Goal: Information Seeking & Learning: Learn about a topic

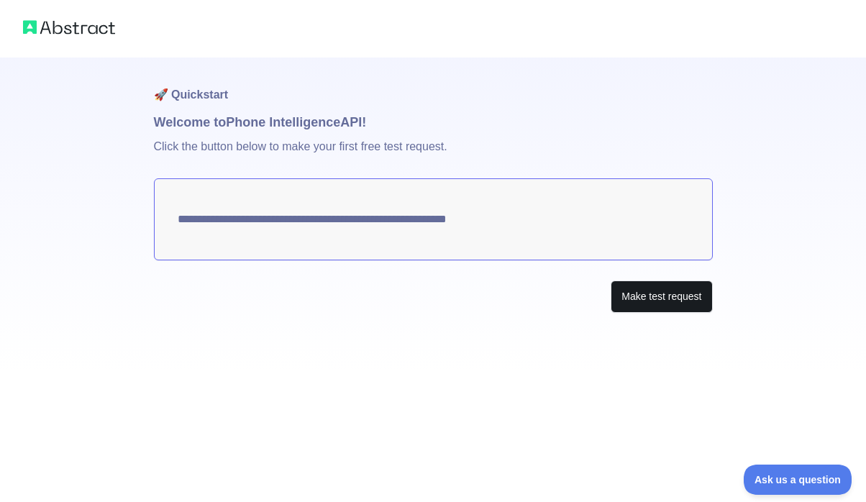
click at [635, 296] on button "Make test request" at bounding box center [661, 297] width 101 height 32
click at [449, 222] on textarea "**********" at bounding box center [433, 219] width 559 height 82
click at [473, 217] on textarea "**********" at bounding box center [433, 219] width 559 height 82
click at [472, 221] on textarea "**********" at bounding box center [433, 219] width 559 height 82
click at [502, 218] on textarea "**********" at bounding box center [433, 219] width 559 height 82
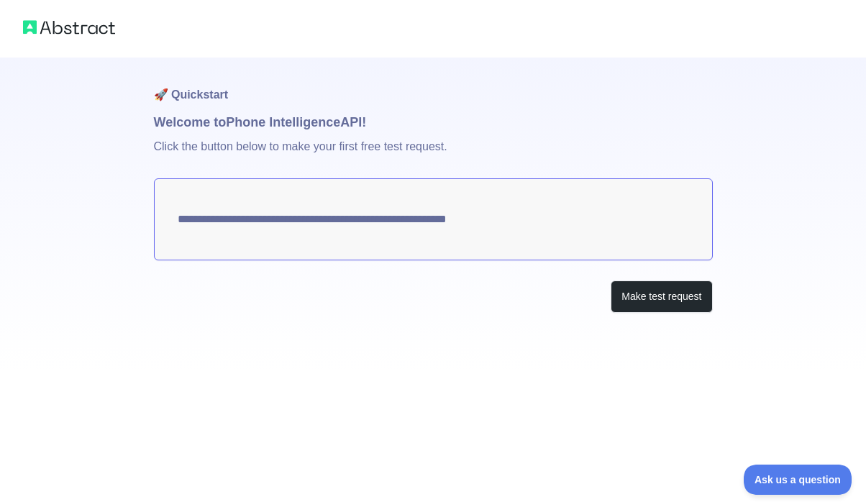
click at [450, 222] on textarea "**********" at bounding box center [433, 219] width 559 height 82
click at [484, 212] on textarea "**********" at bounding box center [433, 219] width 559 height 82
click at [469, 230] on textarea "**********" at bounding box center [433, 219] width 559 height 82
drag, startPoint x: 469, startPoint y: 230, endPoint x: 526, endPoint y: 230, distance: 56.8
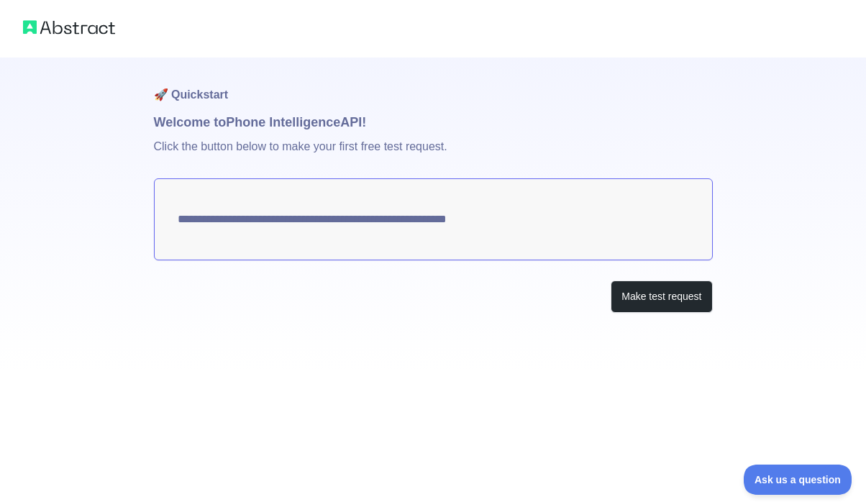
click at [472, 227] on textarea "**********" at bounding box center [433, 219] width 559 height 82
click at [632, 282] on button "Make test request" at bounding box center [661, 297] width 101 height 32
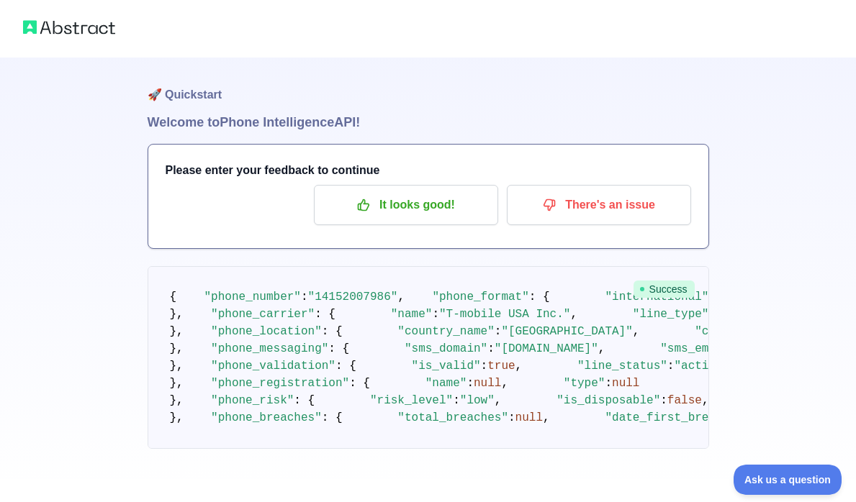
drag, startPoint x: 340, startPoint y: 332, endPoint x: 366, endPoint y: 319, distance: 29.6
click at [343, 330] on pre "{ "phone_number" : "[PHONE_NUMBER]" , "phone_format" : { "international" : "[PH…" at bounding box center [428, 357] width 561 height 183
click at [363, 304] on span ""14152007986"" at bounding box center [353, 297] width 90 height 13
drag, startPoint x: 362, startPoint y: 315, endPoint x: 451, endPoint y: 335, distance: 91.5
click at [425, 324] on pre "{ "phone_number" : "[PHONE_NUMBER]" , "phone_format" : { "international" : "[PH…" at bounding box center [428, 357] width 561 height 183
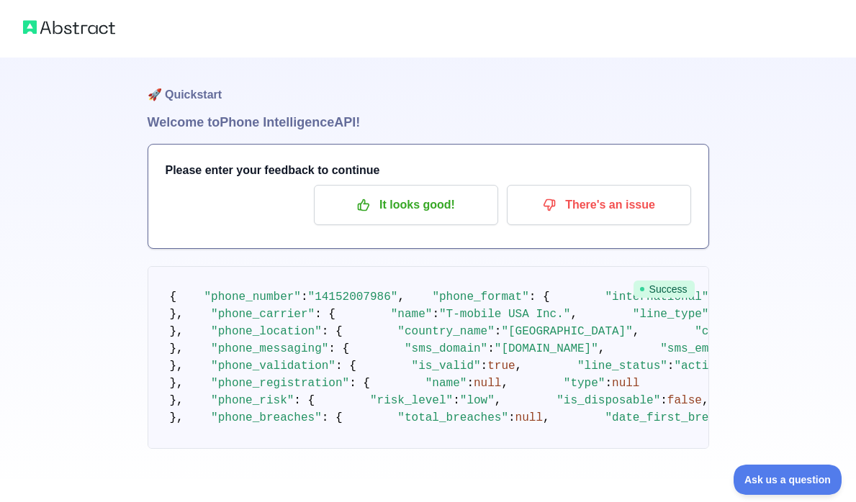
click at [400, 304] on pre "{ "phone_number" : "[PHONE_NUMBER]" , "phone_format" : { "international" : "[PH…" at bounding box center [428, 357] width 561 height 183
click at [316, 304] on span ""14152007986"" at bounding box center [353, 297] width 90 height 13
click at [391, 304] on span ""14152007986"" at bounding box center [353, 297] width 90 height 13
drag, startPoint x: 384, startPoint y: 316, endPoint x: 315, endPoint y: 315, distance: 68.4
click at [315, 304] on span ""14152007986"" at bounding box center [353, 297] width 90 height 13
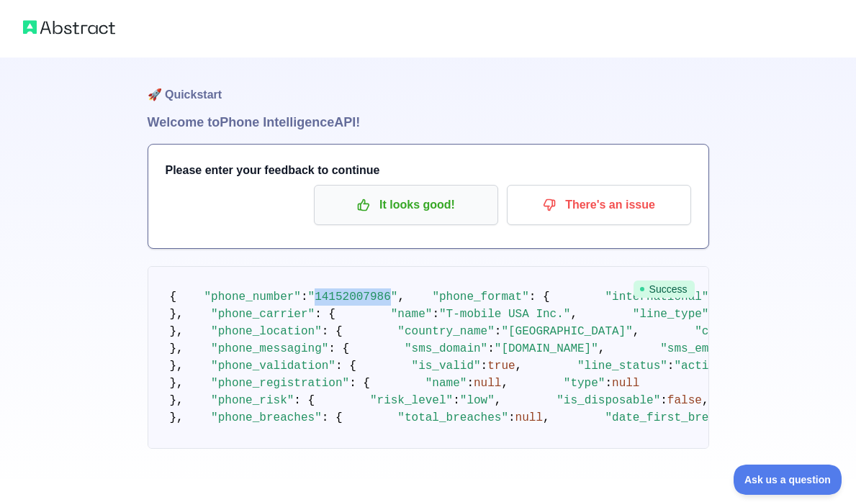
click at [387, 210] on p "It looks good!" at bounding box center [406, 205] width 163 height 24
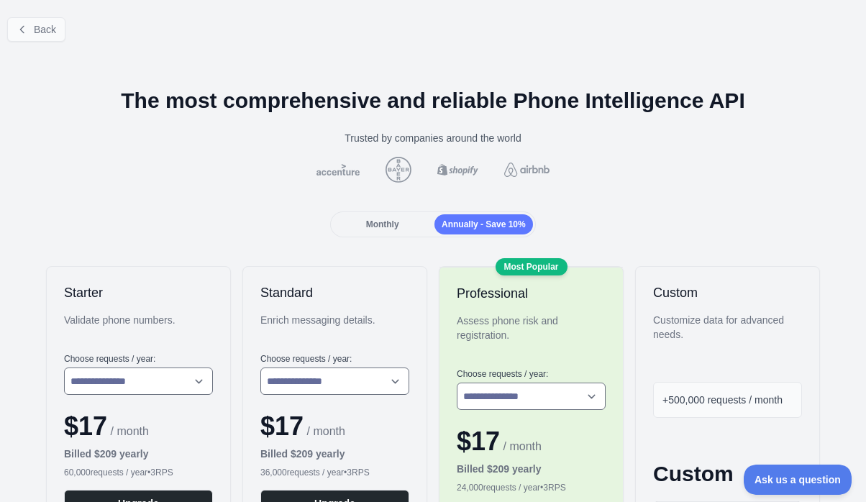
click at [43, 37] on button "Back" at bounding box center [36, 29] width 58 height 24
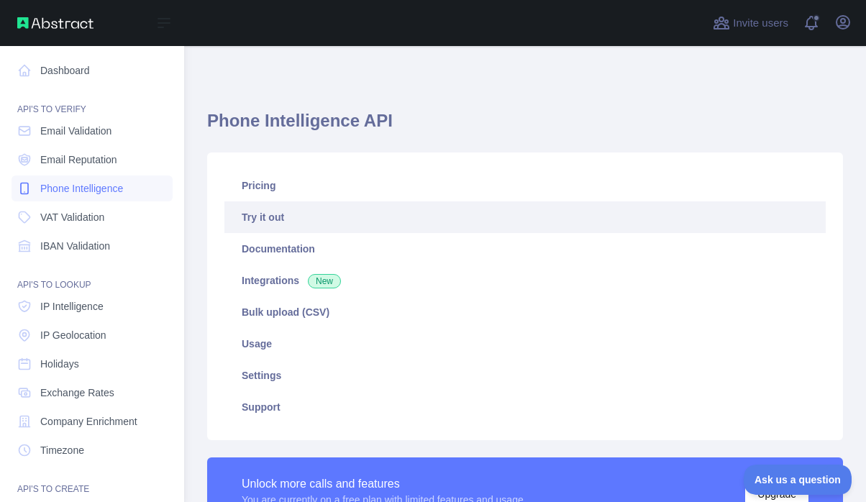
click at [68, 195] on span "Phone Intelligence" at bounding box center [81, 188] width 83 height 14
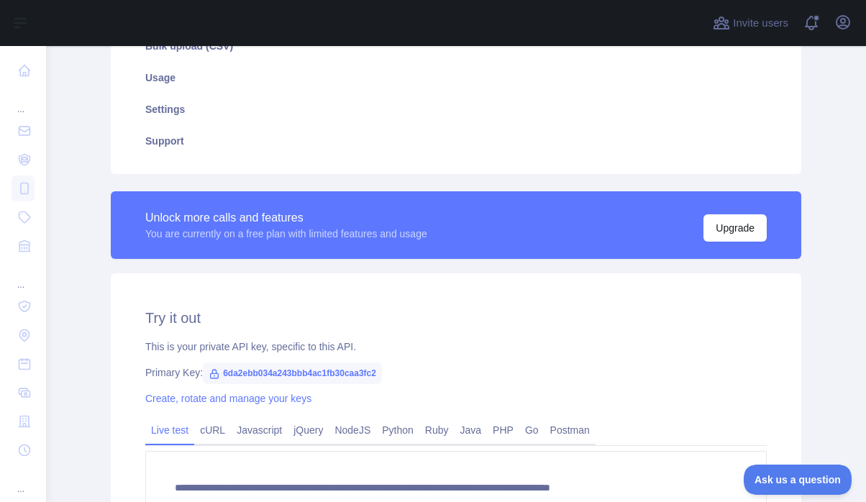
scroll to position [410, 0]
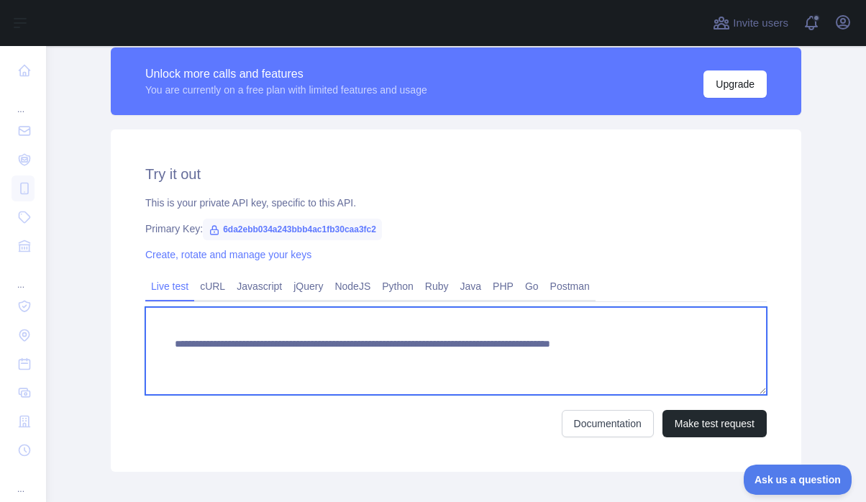
click at [265, 336] on textarea "**********" at bounding box center [456, 351] width 622 height 88
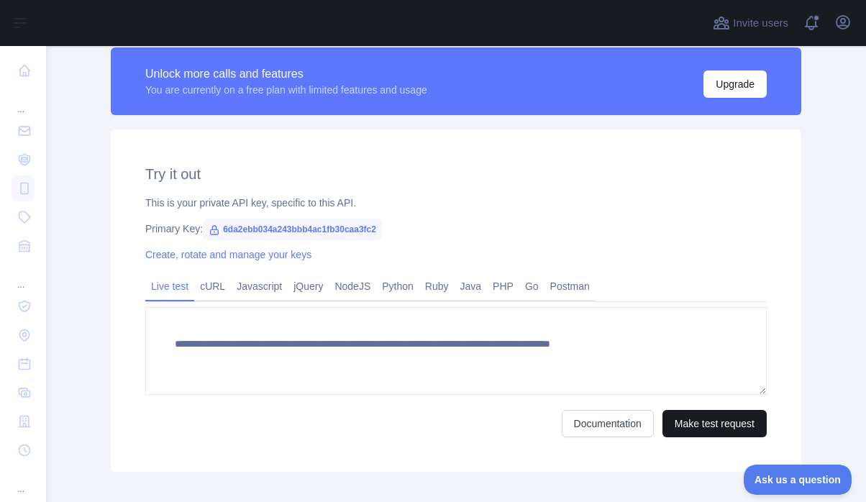
click at [719, 422] on button "Make test request" at bounding box center [715, 423] width 104 height 27
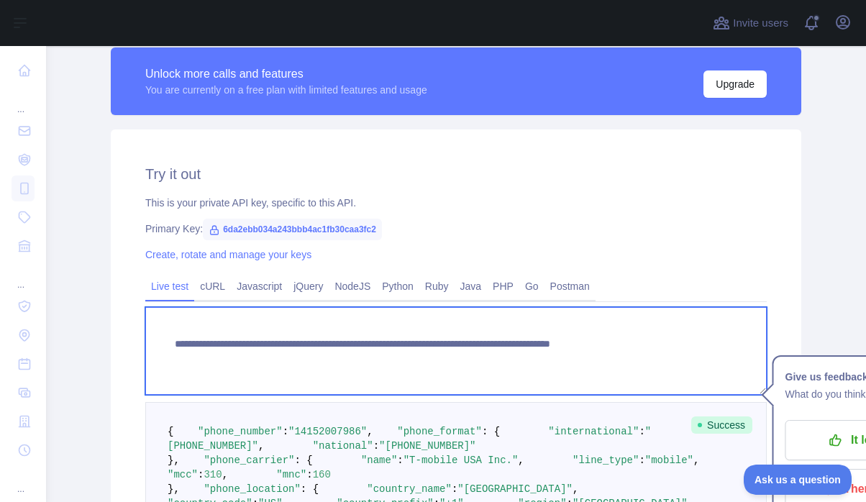
drag, startPoint x: 660, startPoint y: 348, endPoint x: 736, endPoint y: 348, distance: 76.3
click at [736, 348] on textarea "**********" at bounding box center [456, 351] width 622 height 88
click at [681, 347] on textarea "**********" at bounding box center [456, 351] width 622 height 88
drag, startPoint x: 656, startPoint y: 343, endPoint x: 733, endPoint y: 340, distance: 77.7
click at [733, 340] on textarea "**********" at bounding box center [456, 351] width 622 height 88
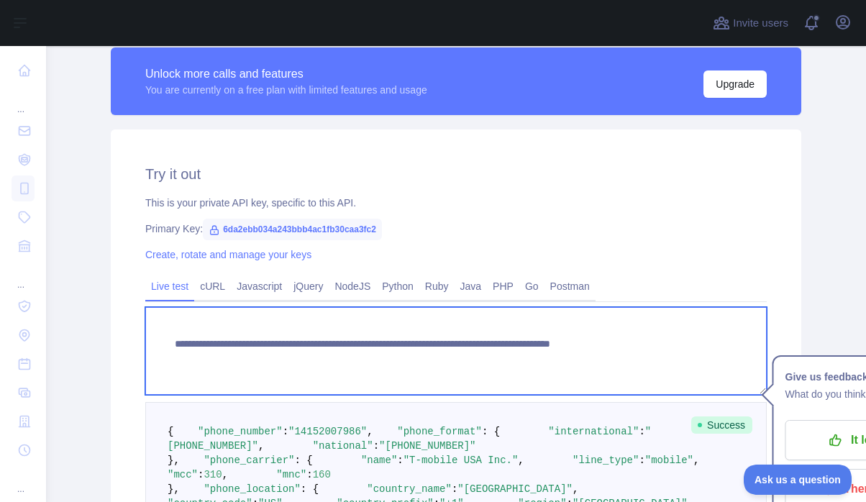
click at [720, 343] on textarea "**********" at bounding box center [456, 351] width 622 height 88
drag, startPoint x: 720, startPoint y: 343, endPoint x: 677, endPoint y: 345, distance: 43.2
click at [677, 345] on textarea "**********" at bounding box center [456, 351] width 622 height 88
paste textarea "**"
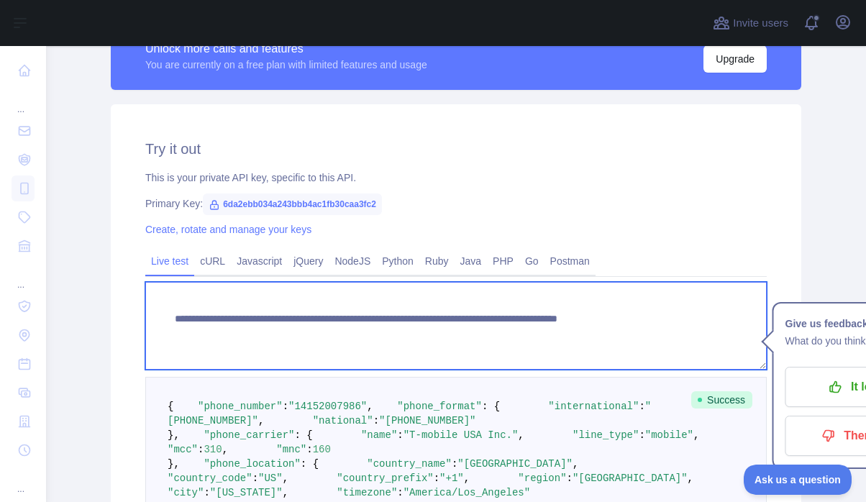
scroll to position [484, 0]
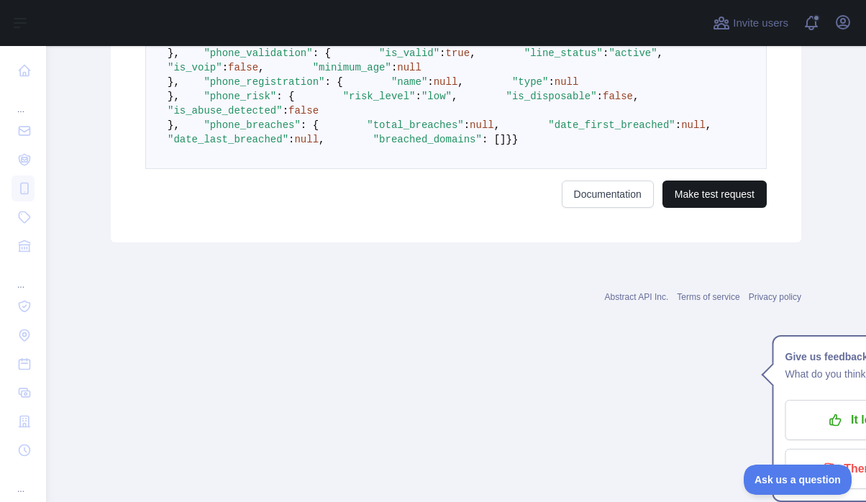
type textarea "**********"
click at [686, 208] on button "Make test request" at bounding box center [715, 194] width 104 height 27
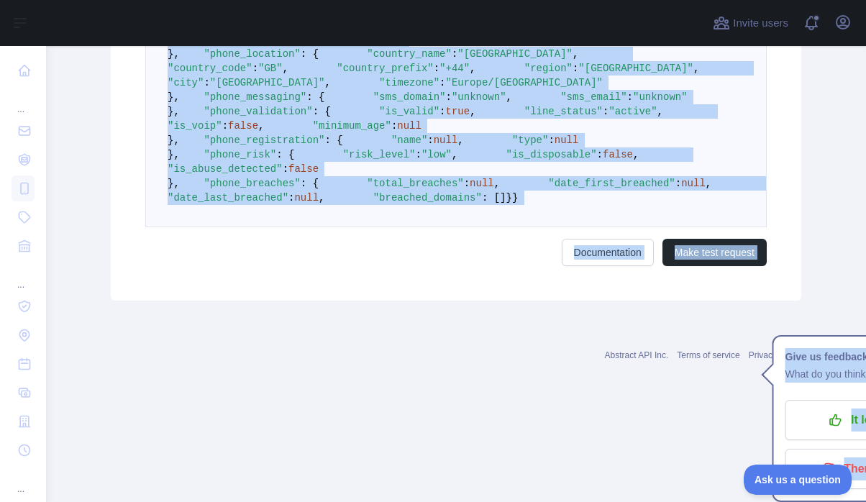
scroll to position [1207, 0]
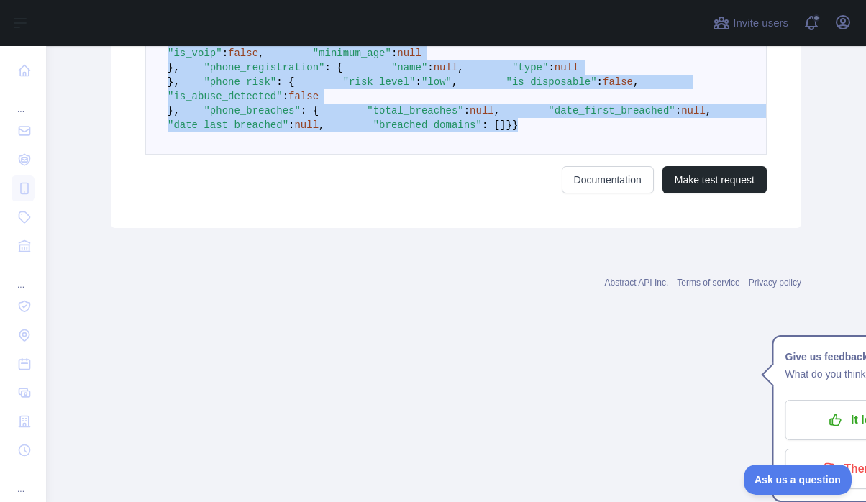
drag, startPoint x: 166, startPoint y: 268, endPoint x: 372, endPoint y: 280, distance: 206.2
click at [372, 155] on pre "{ "phone_number" : "[PHONE_NUMBER]" , "phone_format" : { "international" : "[PH…" at bounding box center [456, 24] width 622 height 260
copy code "{ "phone_number" : "[PHONE_NUMBER]" , "phone_format" : { "international" : "[PH…"
click at [571, 194] on link "Documentation" at bounding box center [608, 179] width 92 height 27
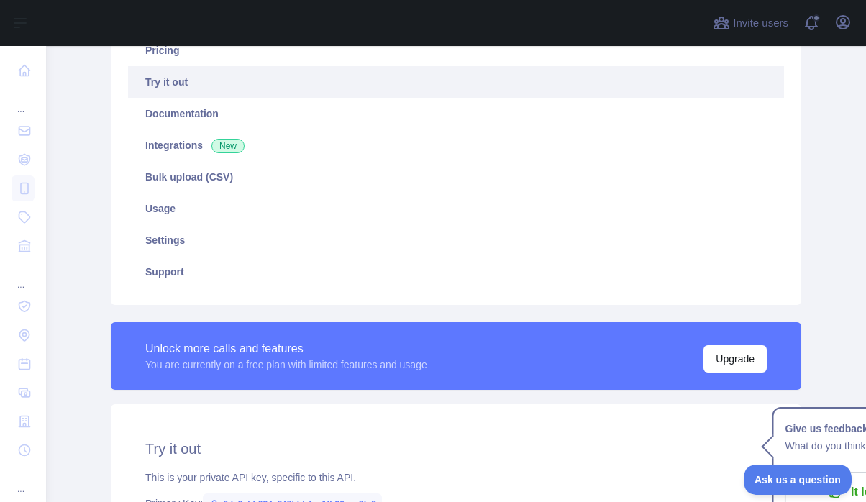
scroll to position [437, 0]
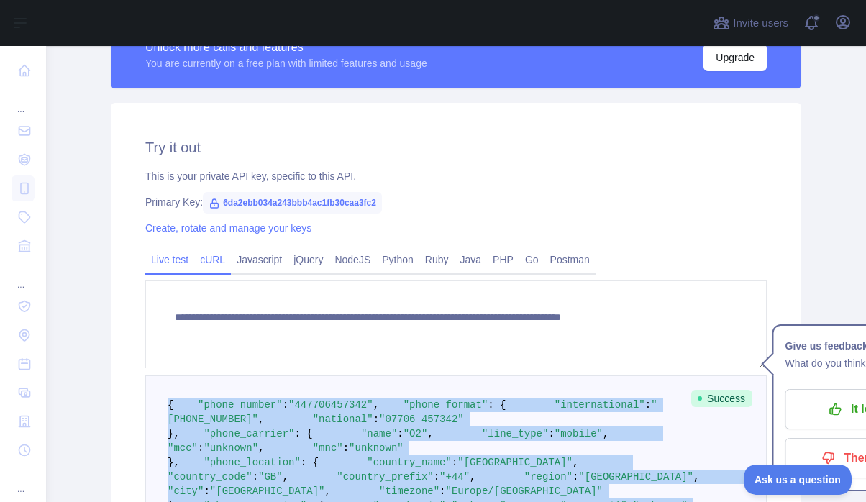
click at [204, 260] on link "cURL" at bounding box center [212, 259] width 37 height 23
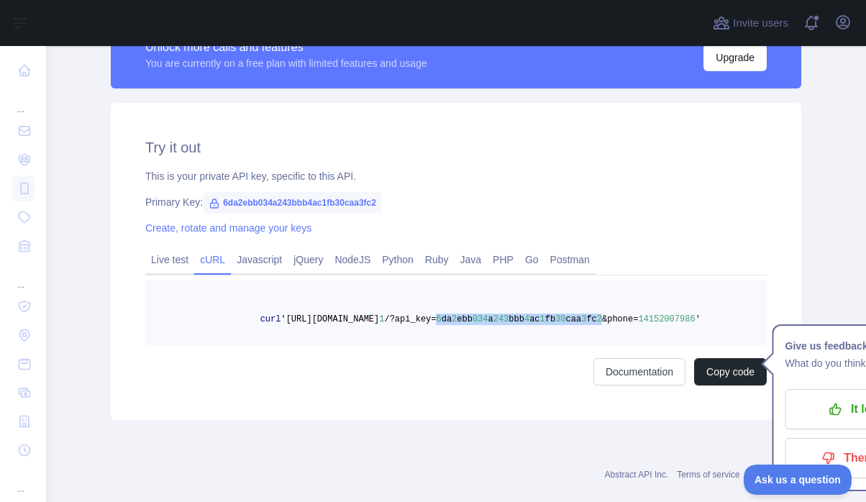
drag, startPoint x: 204, startPoint y: 331, endPoint x: 370, endPoint y: 330, distance: 166.2
click at [370, 325] on span "curl '[URL][DOMAIN_NAME] 1 /?api_key= 6 da 2 ebb 034 a 243 bbb 4 ac 1 fb 30 caa…" at bounding box center [434, 319] width 534 height 10
copy span "6 da 2 ebb 034 a 243 bbb 4 ac 1 fb 30 caa 3 fc 2"
click at [290, 267] on link "jQuery" at bounding box center [308, 259] width 41 height 23
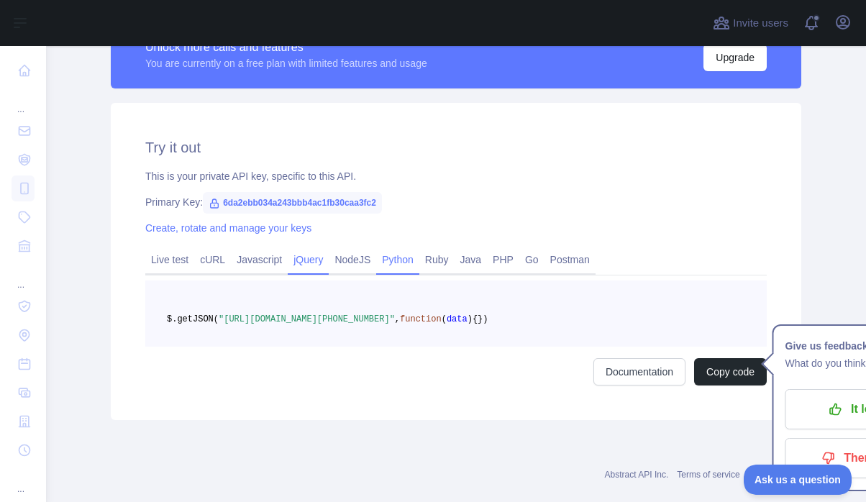
click at [389, 254] on link "Python" at bounding box center [397, 259] width 43 height 23
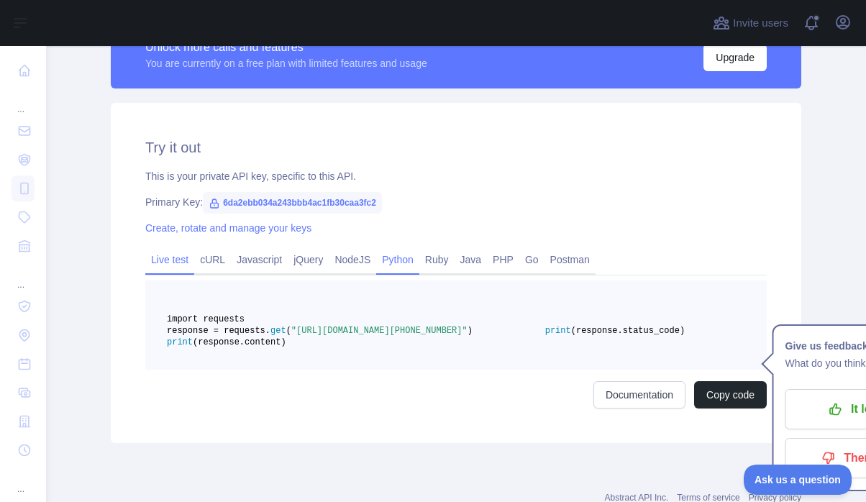
click at [180, 257] on link "Live test" at bounding box center [169, 259] width 49 height 23
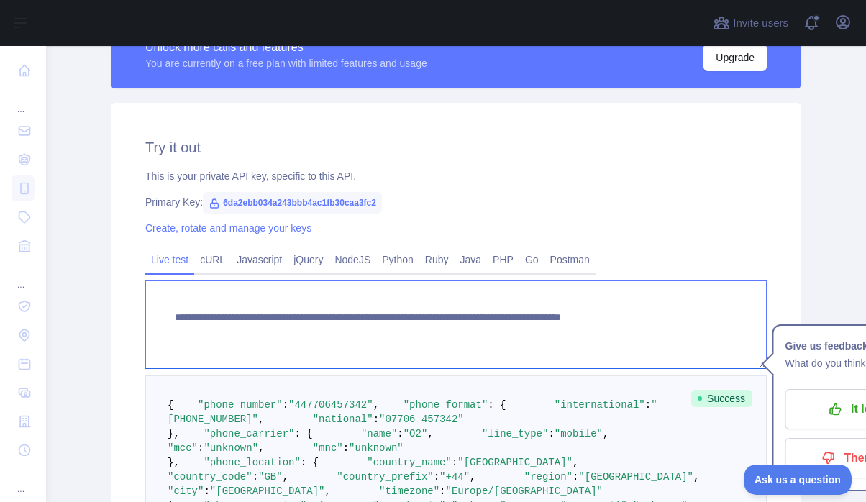
click at [660, 318] on textarea "**********" at bounding box center [456, 325] width 622 height 88
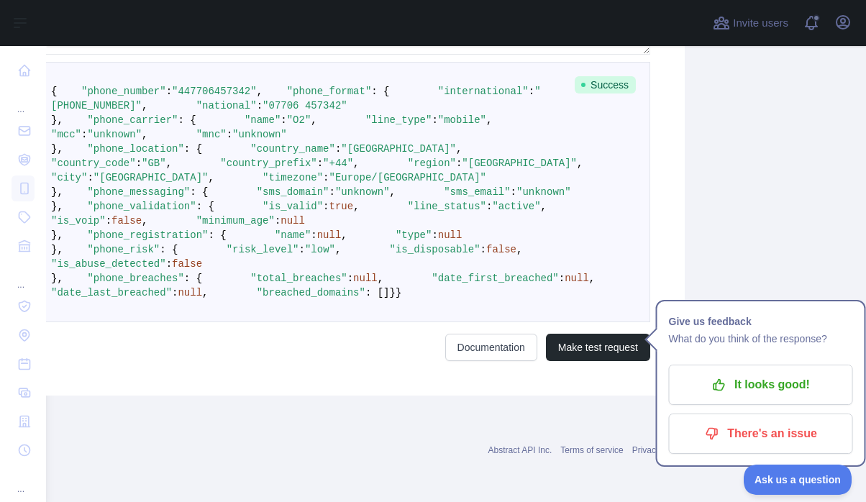
scroll to position [401, 127]
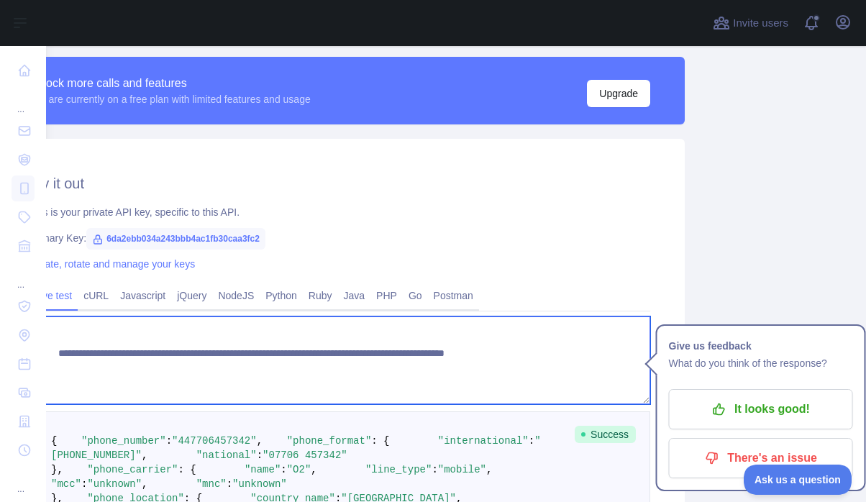
click at [525, 360] on textarea "**********" at bounding box center [340, 361] width 622 height 88
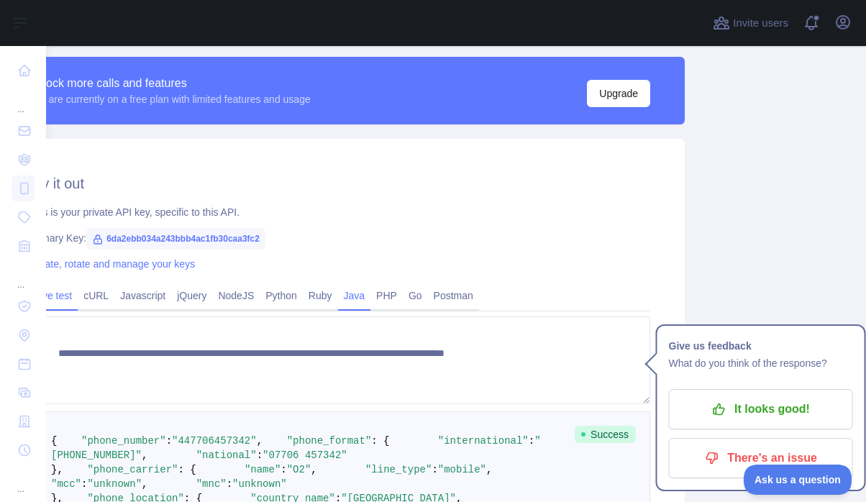
click at [349, 295] on link "Java" at bounding box center [354, 295] width 33 height 23
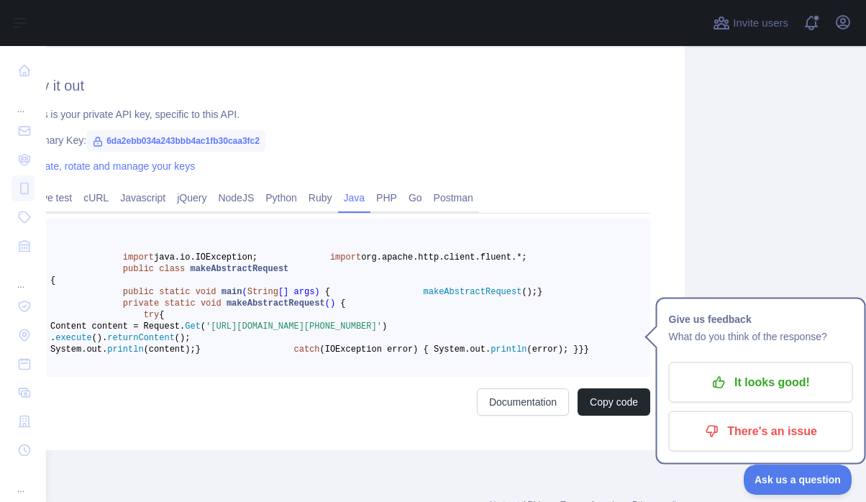
scroll to position [623, 127]
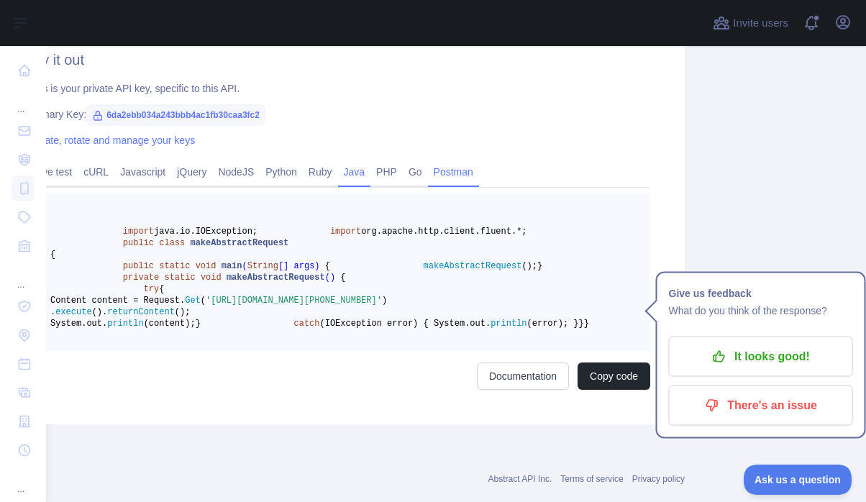
click at [448, 171] on link "Postman" at bounding box center [453, 171] width 51 height 23
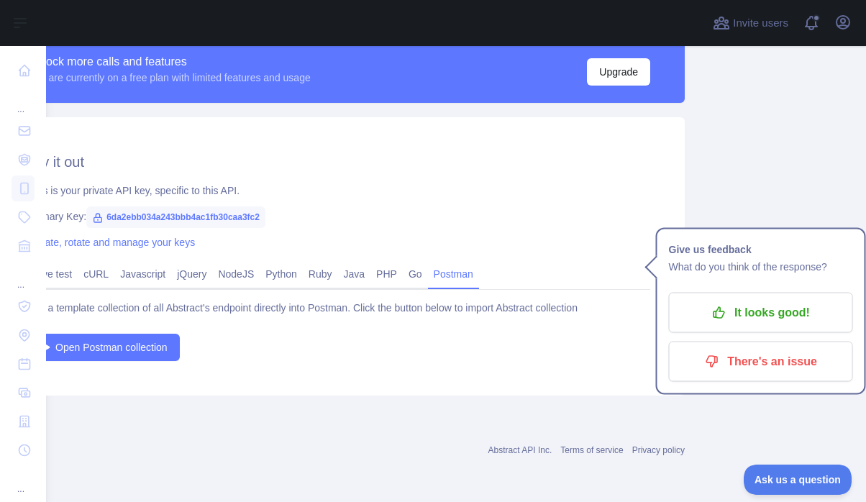
scroll to position [433, 127]
click at [378, 263] on link "PHP" at bounding box center [387, 274] width 32 height 23
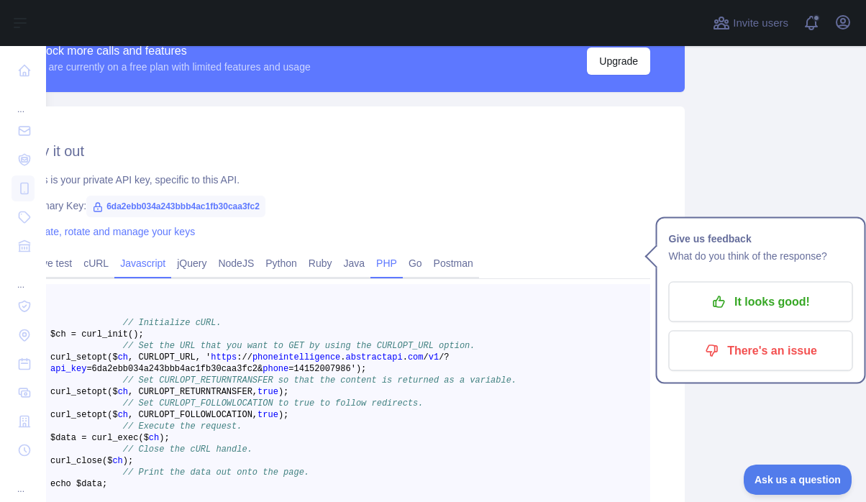
click at [114, 263] on link "Javascript" at bounding box center [142, 263] width 57 height 23
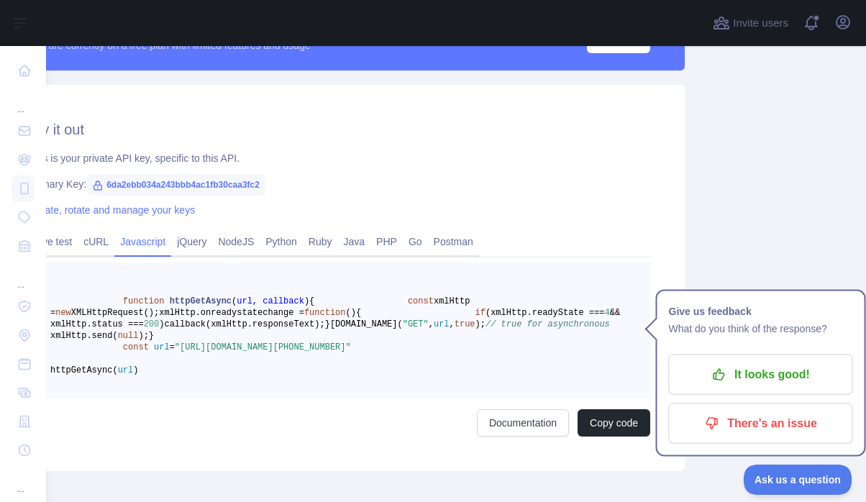
scroll to position [486, 127]
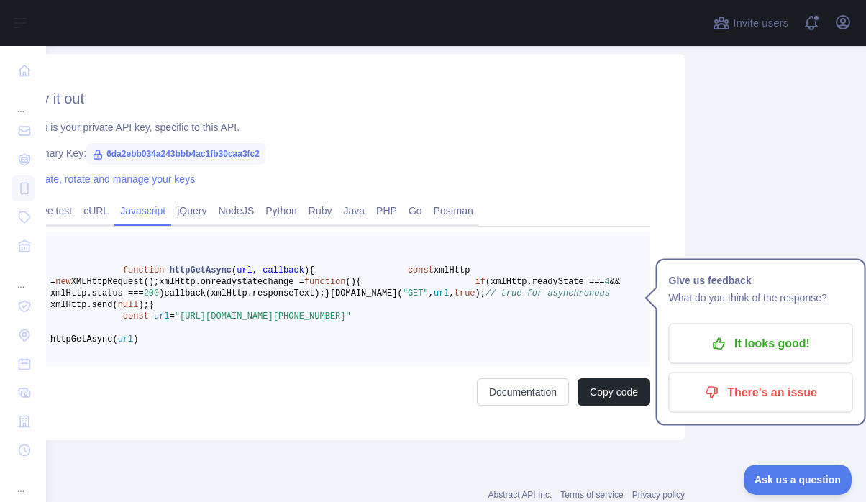
drag, startPoint x: 172, startPoint y: 386, endPoint x: 332, endPoint y: 398, distance: 160.9
click at [332, 322] on span ""[URL][DOMAIN_NAME][PHONE_NUMBER]"" at bounding box center [263, 317] width 176 height 10
click at [289, 322] on span ""[URL][DOMAIN_NAME][PHONE_NUMBER]"" at bounding box center [263, 317] width 176 height 10
click at [286, 322] on span ""[URL][DOMAIN_NAME][PHONE_NUMBER]"" at bounding box center [263, 317] width 176 height 10
drag, startPoint x: 281, startPoint y: 398, endPoint x: 335, endPoint y: 399, distance: 54.0
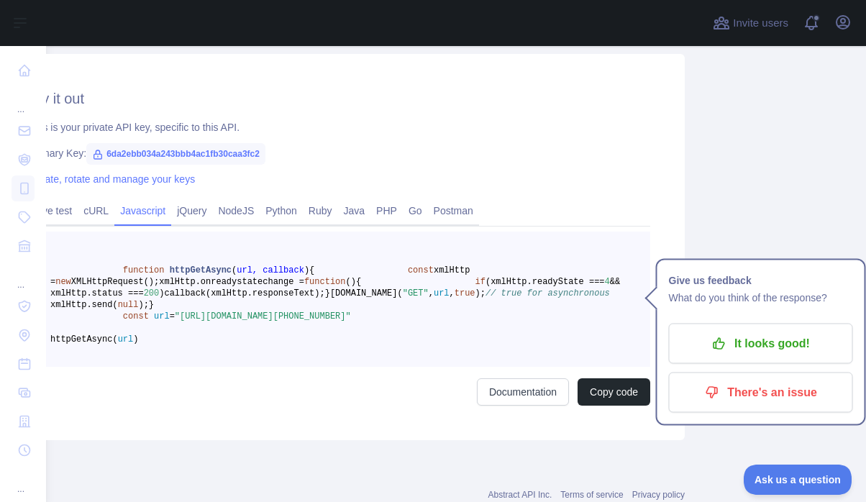
click at [335, 322] on span ""[URL][DOMAIN_NAME][PHONE_NUMBER]"" at bounding box center [263, 317] width 176 height 10
drag, startPoint x: 335, startPoint y: 397, endPoint x: 284, endPoint y: 399, distance: 51.1
click at [284, 322] on span ""[URL][DOMAIN_NAME][PHONE_NUMBER]"" at bounding box center [263, 317] width 176 height 10
click at [513, 406] on link "Documentation" at bounding box center [523, 391] width 92 height 27
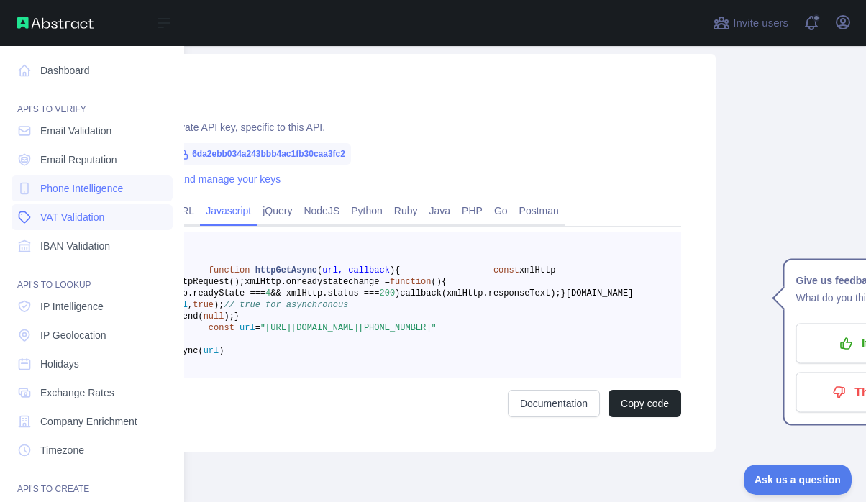
click at [45, 213] on span "VAT Validation" at bounding box center [72, 217] width 64 height 14
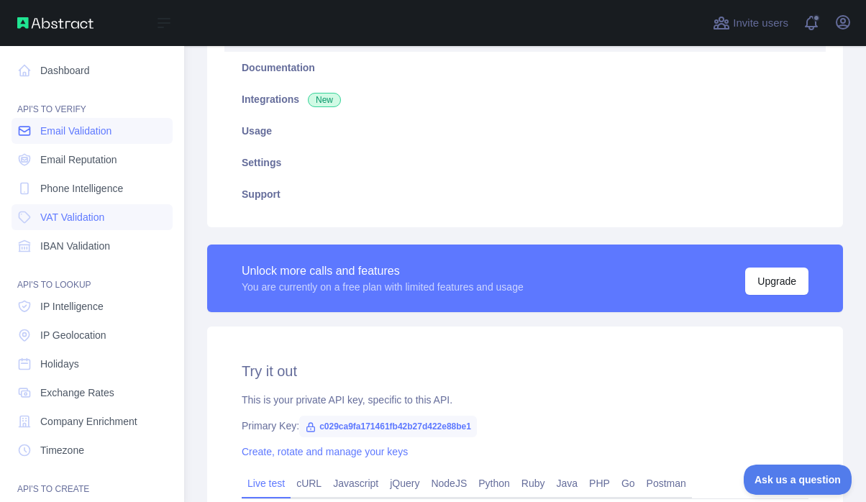
click at [92, 142] on link "Email Validation" at bounding box center [92, 131] width 161 height 26
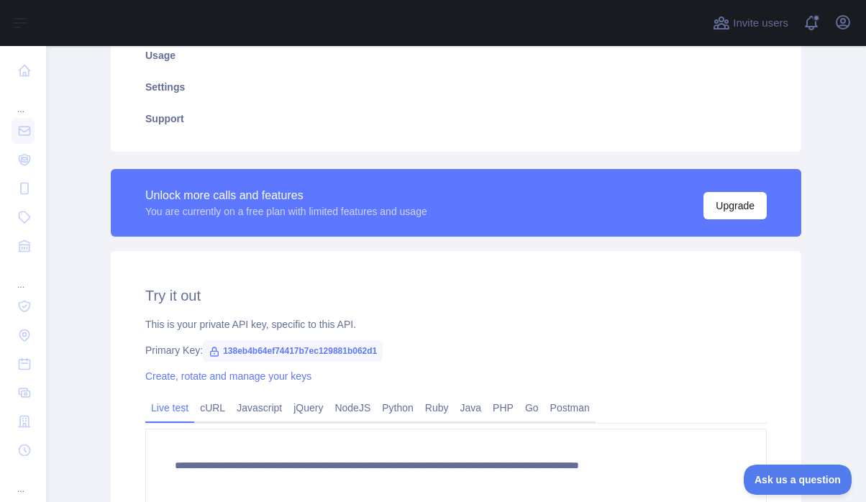
scroll to position [308, 0]
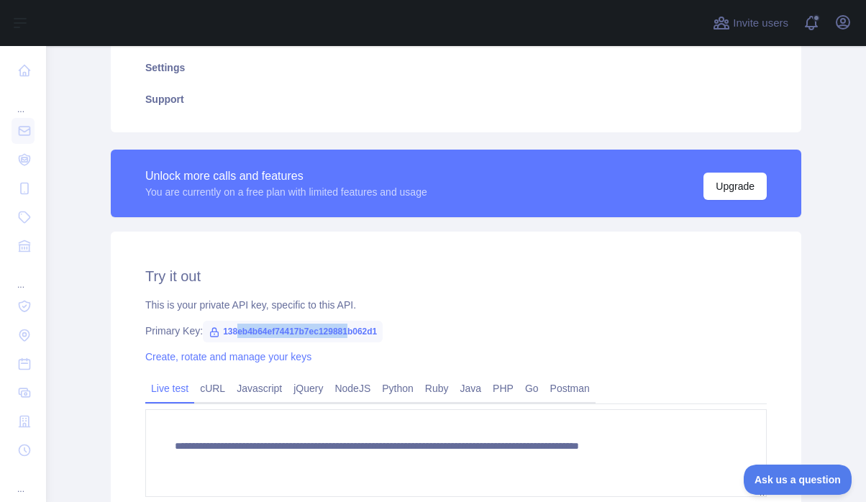
drag, startPoint x: 232, startPoint y: 332, endPoint x: 357, endPoint y: 327, distance: 125.3
click at [356, 327] on span "138eb4b64ef74417b7ec129881b062d1" at bounding box center [293, 332] width 180 height 22
click at [360, 327] on span "138eb4b64ef74417b7ec129881b062d1" at bounding box center [293, 332] width 180 height 22
drag, startPoint x: 445, startPoint y: 326, endPoint x: 217, endPoint y: 337, distance: 228.4
click at [217, 337] on div "Primary Key: 138eb4b64ef74417b7ec129881b062d1" at bounding box center [456, 331] width 622 height 14
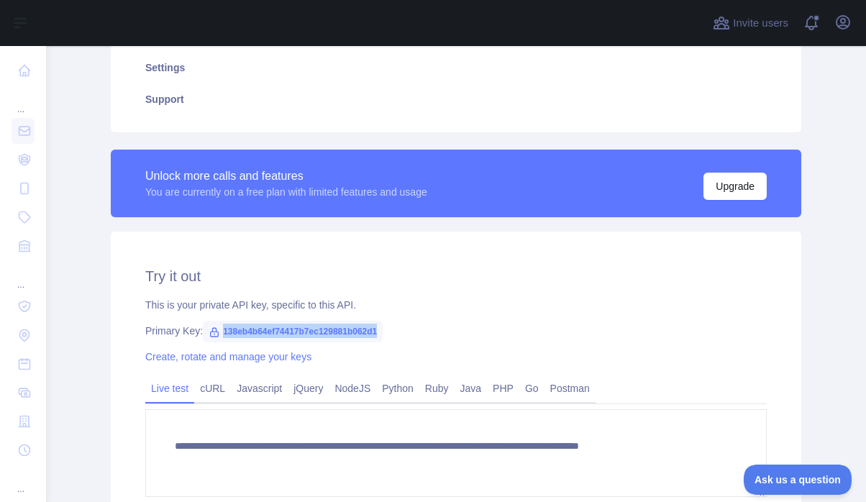
copy div "138eb4b64ef74417b7ec129881b062d1"
click at [659, 1] on div at bounding box center [375, 23] width 635 height 46
click at [210, 396] on link "cURL" at bounding box center [212, 388] width 37 height 23
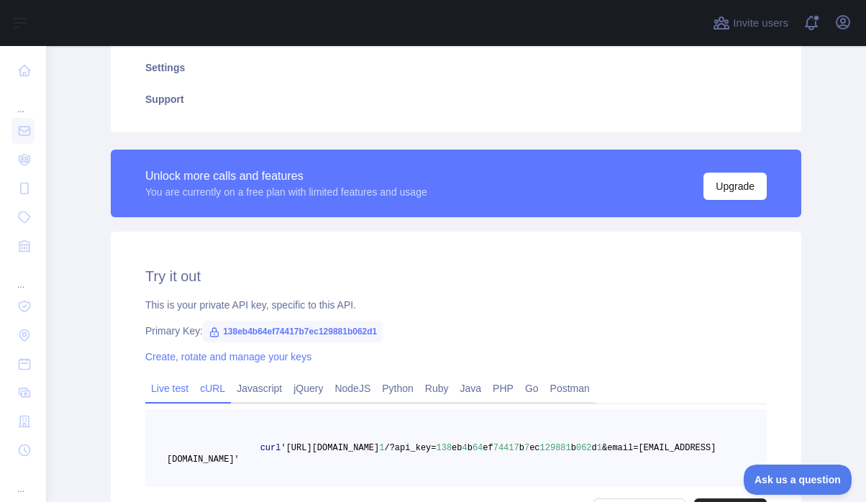
click at [171, 399] on link "Live test" at bounding box center [169, 388] width 49 height 23
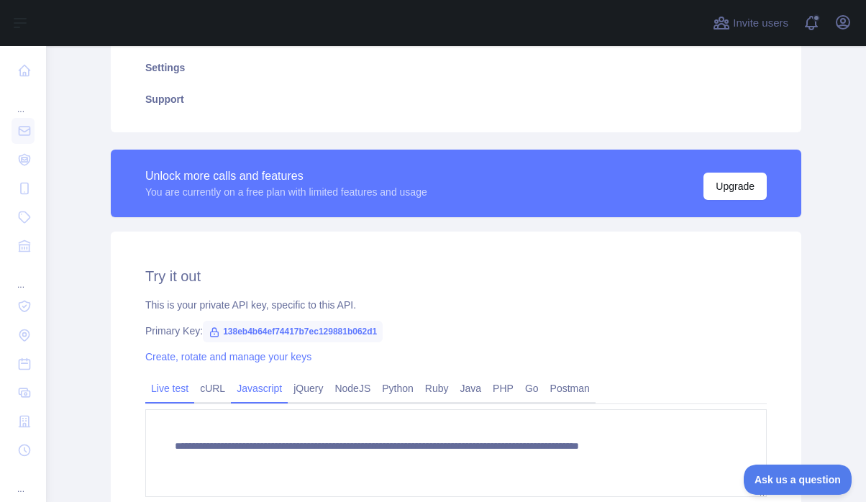
click at [260, 391] on link "Javascript" at bounding box center [259, 388] width 57 height 23
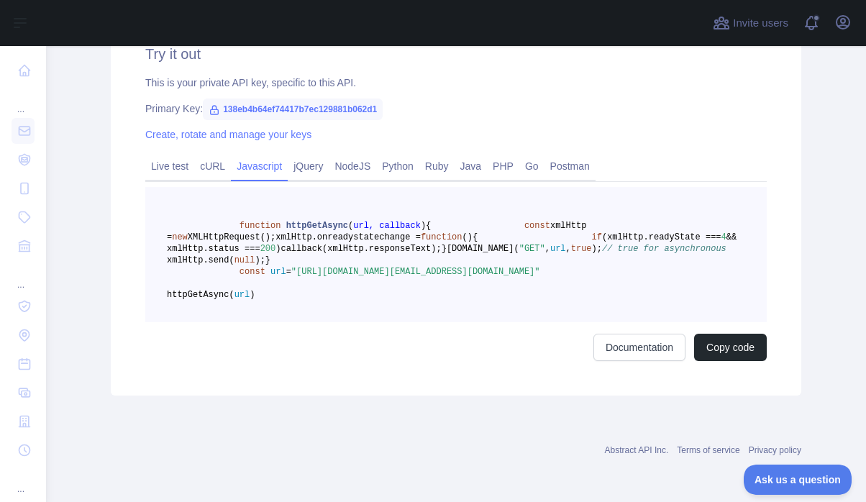
scroll to position [0, 0]
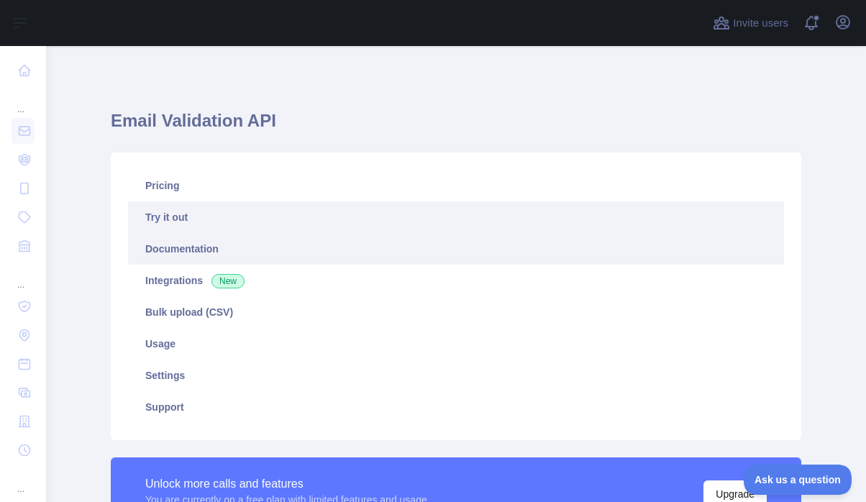
click at [221, 254] on link "Documentation" at bounding box center [456, 249] width 656 height 32
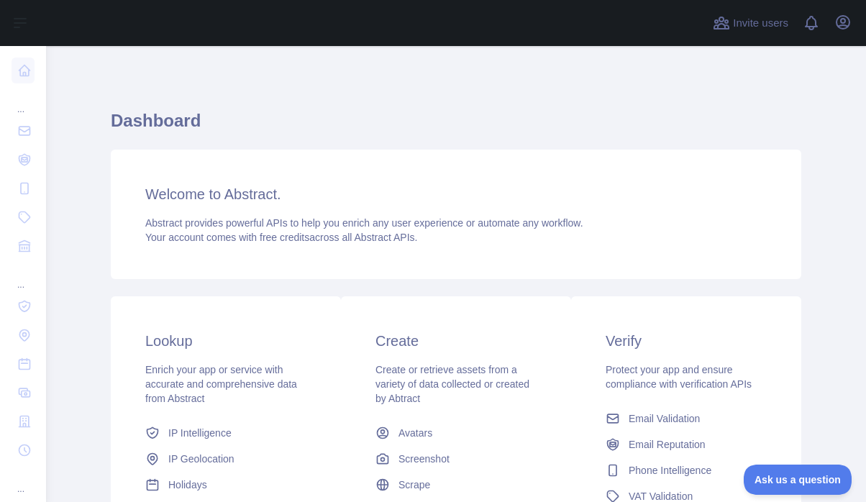
scroll to position [117, 0]
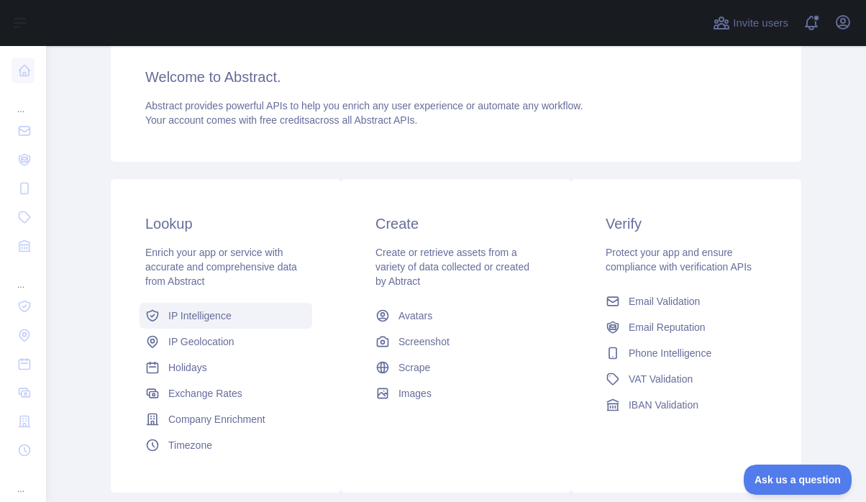
click at [194, 319] on span "IP Intelligence" at bounding box center [199, 316] width 63 height 14
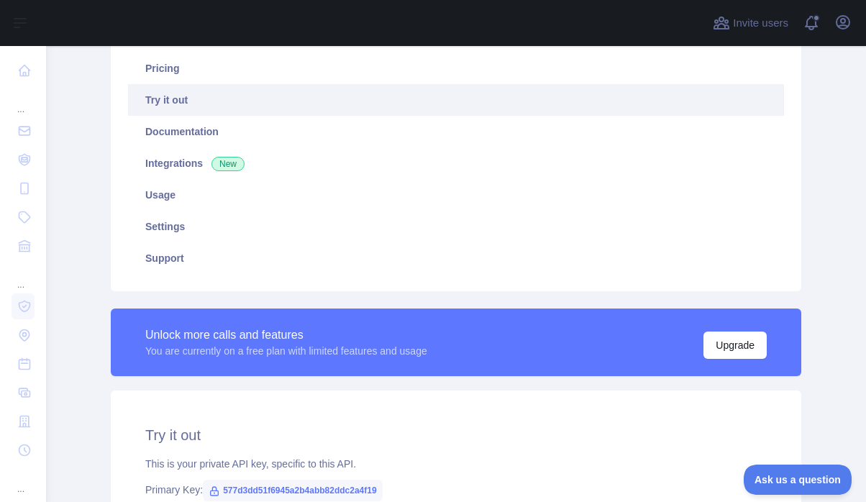
type textarea "**********"
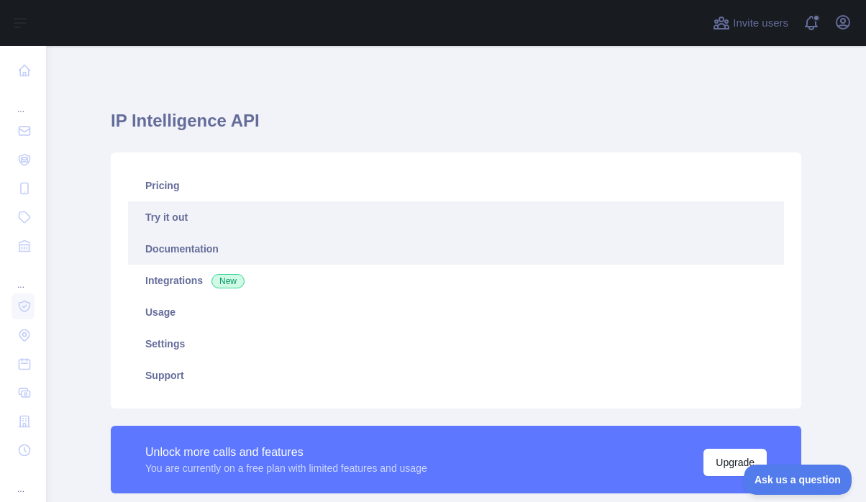
click at [213, 247] on link "Documentation" at bounding box center [456, 249] width 656 height 32
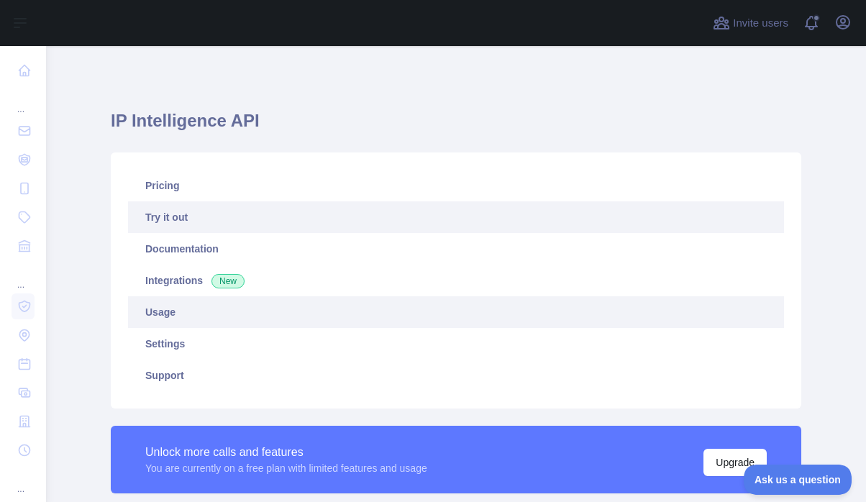
click at [165, 324] on link "Usage" at bounding box center [456, 312] width 656 height 32
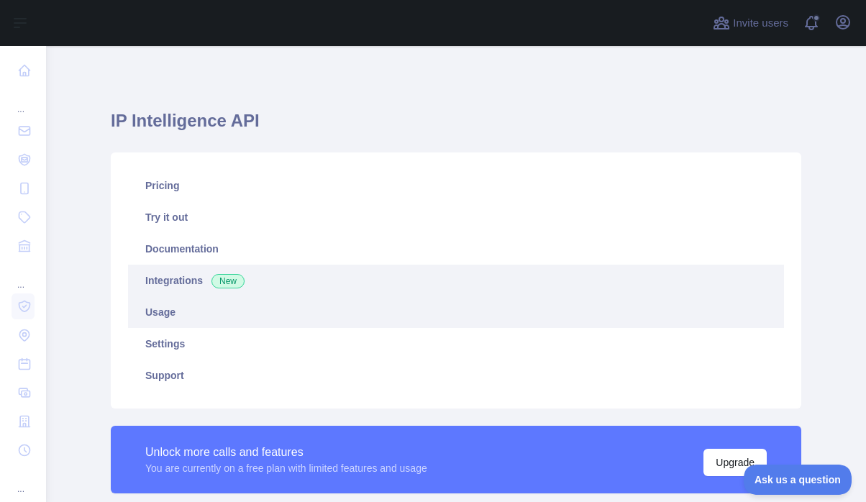
click at [176, 286] on link "Integrations New" at bounding box center [456, 281] width 656 height 32
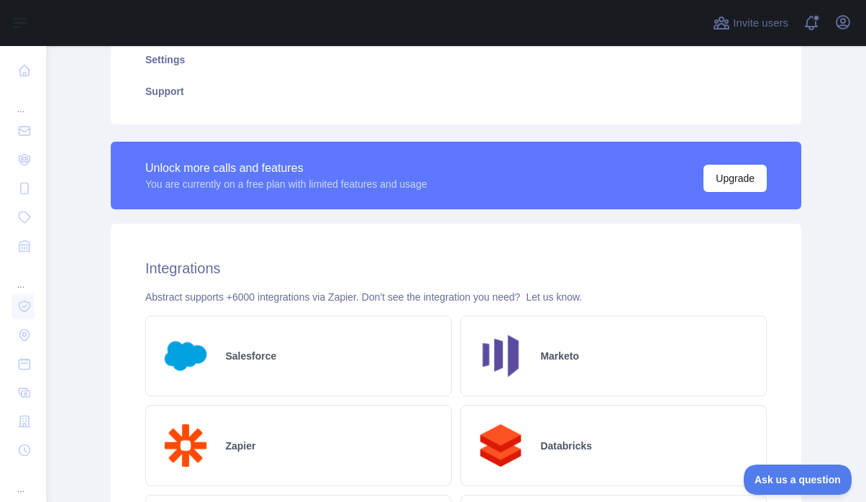
scroll to position [452, 0]
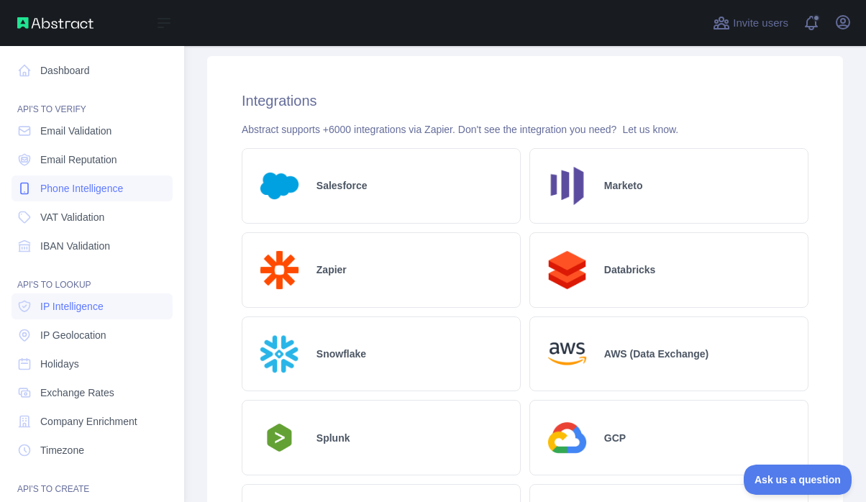
click at [52, 189] on span "Phone Intelligence" at bounding box center [81, 188] width 83 height 14
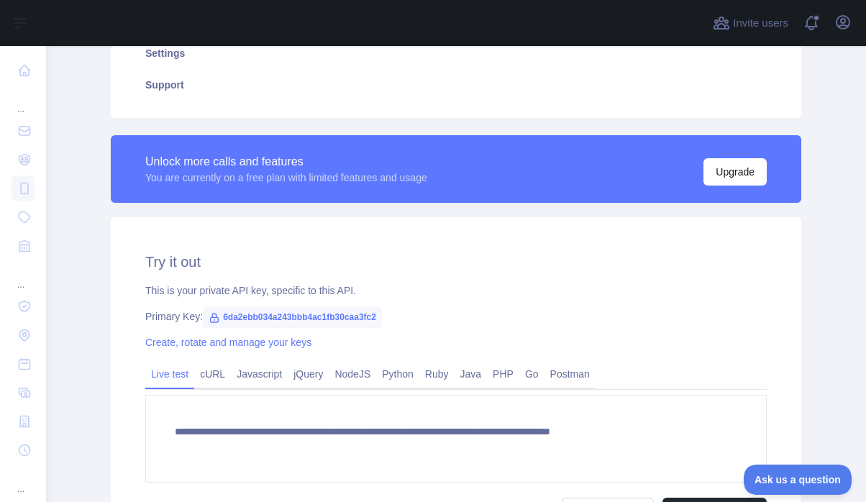
scroll to position [427, 0]
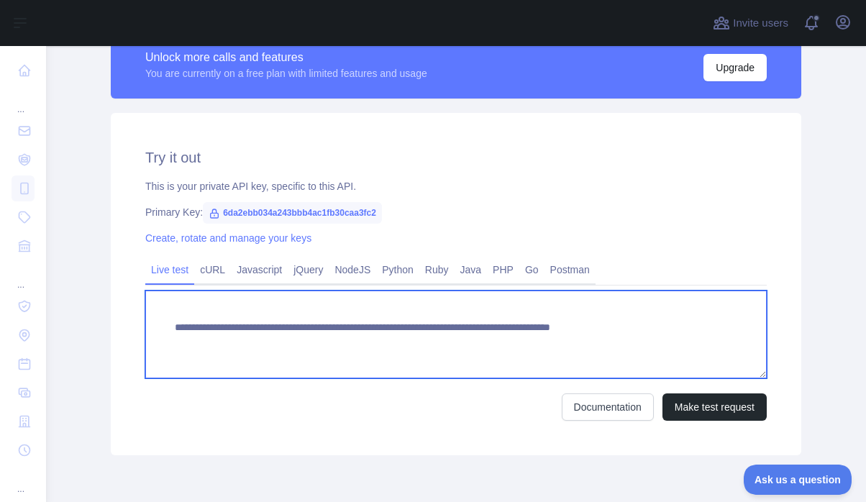
drag, startPoint x: 651, startPoint y: 323, endPoint x: 738, endPoint y: 327, distance: 86.5
click at [738, 327] on textarea "**********" at bounding box center [456, 335] width 622 height 88
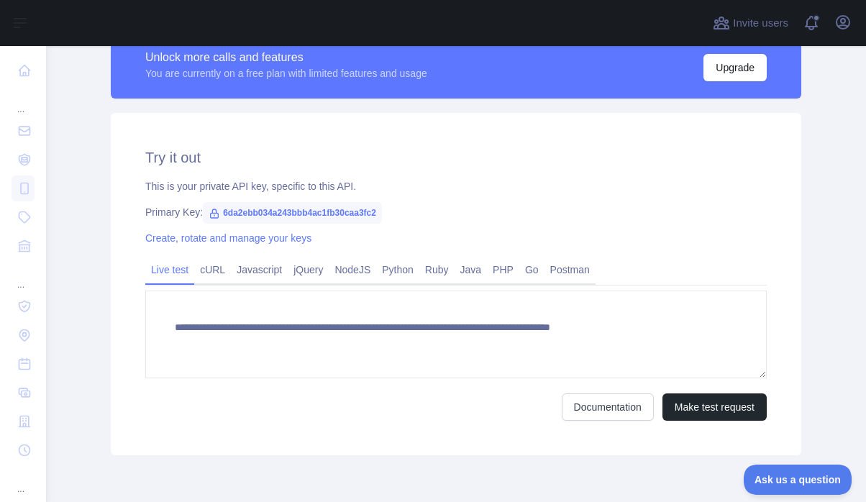
click at [220, 289] on div "**********" at bounding box center [456, 339] width 622 height 164
click at [214, 280] on link "cURL" at bounding box center [212, 269] width 37 height 23
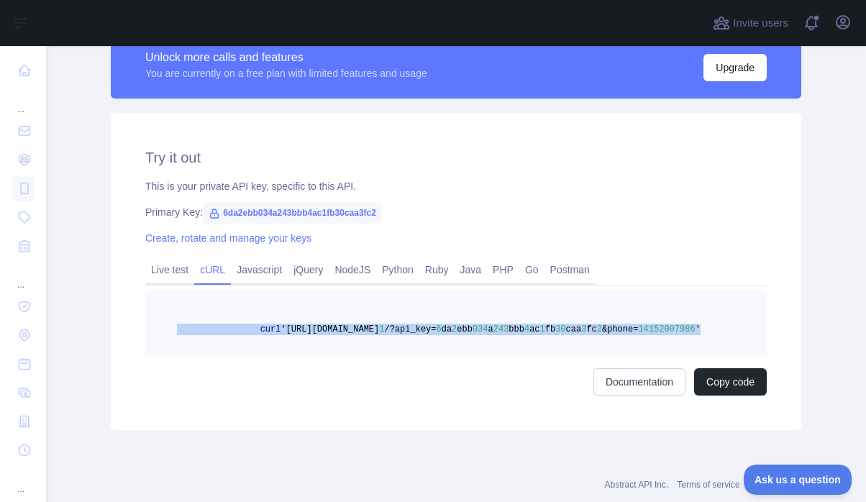
drag, startPoint x: 473, startPoint y: 351, endPoint x: 172, endPoint y: 332, distance: 302.1
click at [172, 332] on pre "curl '[URL][DOMAIN_NAME] 1 /?api_key= 6 da 2 ebb 034 a 243 bbb 4 ac 1 fb 30 caa…" at bounding box center [456, 324] width 622 height 66
copy span "curl '[URL][DOMAIN_NAME] 1 /?api_key= 6 da 2 ebb 034 a 243 bbb 4 ac 1 fb 30 caa…"
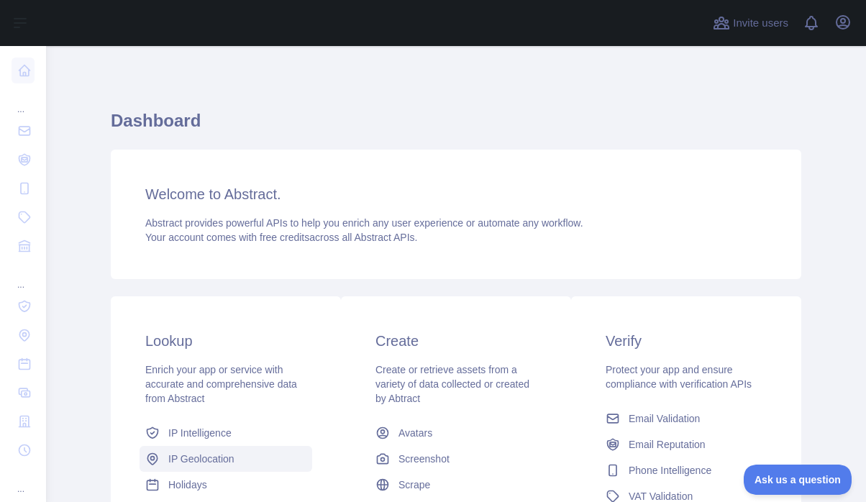
scroll to position [214, 0]
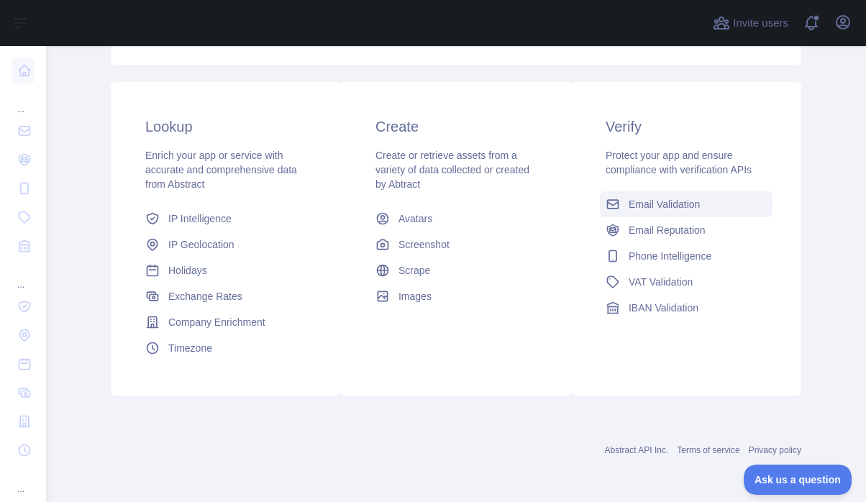
click at [622, 212] on link "Email Validation" at bounding box center [686, 204] width 173 height 26
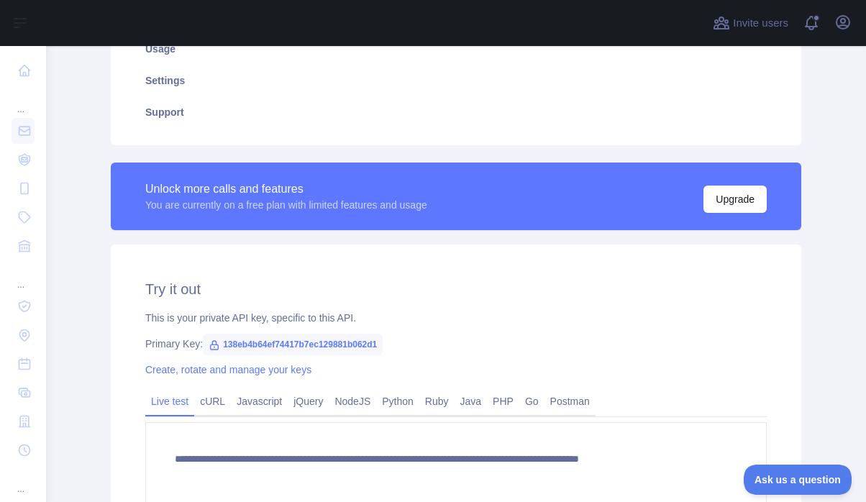
scroll to position [401, 0]
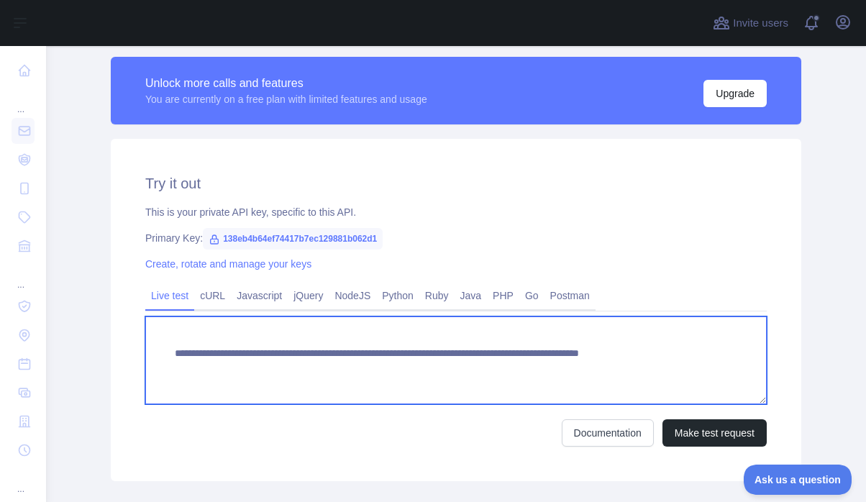
click at [333, 366] on textarea "**********" at bounding box center [456, 361] width 622 height 88
drag, startPoint x: 458, startPoint y: 368, endPoint x: 450, endPoint y: 366, distance: 8.2
click at [458, 368] on textarea "**********" at bounding box center [456, 361] width 622 height 88
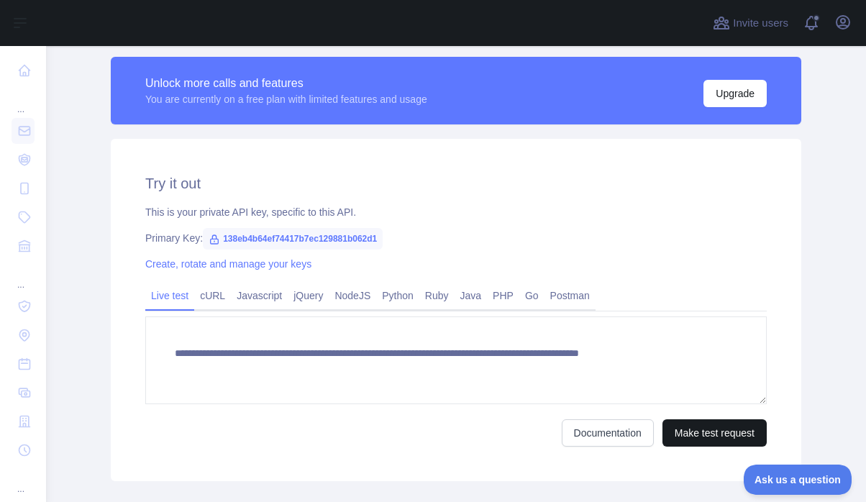
click at [685, 430] on button "Make test request" at bounding box center [715, 433] width 104 height 27
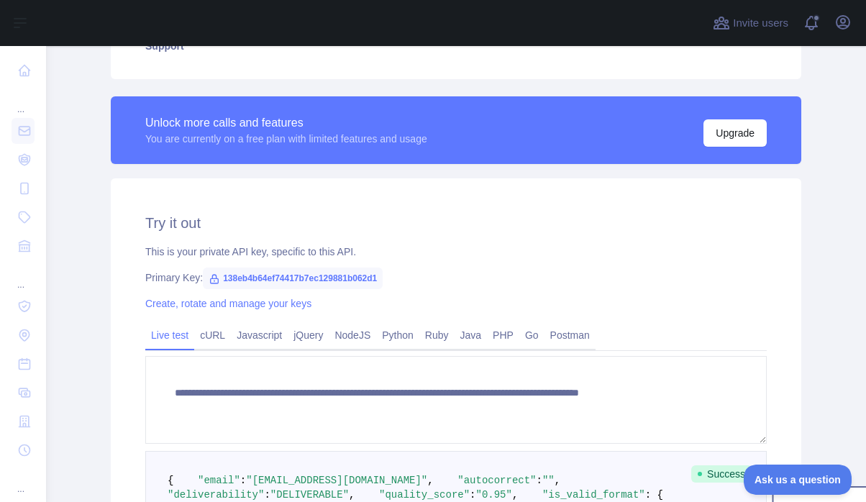
scroll to position [523, 0]
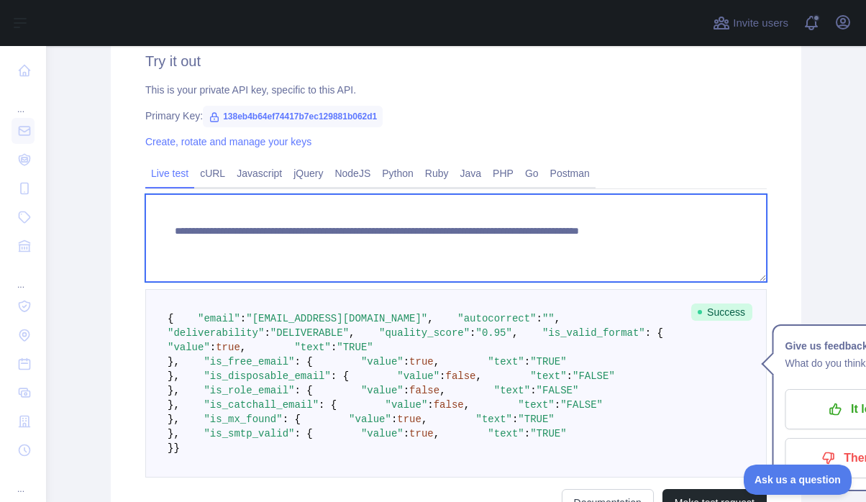
drag, startPoint x: 316, startPoint y: 227, endPoint x: 328, endPoint y: 225, distance: 12.4
click at [316, 225] on textarea "**********" at bounding box center [456, 238] width 622 height 88
drag, startPoint x: 430, startPoint y: 243, endPoint x: 489, endPoint y: 245, distance: 58.3
click at [489, 245] on textarea "**********" at bounding box center [456, 238] width 622 height 88
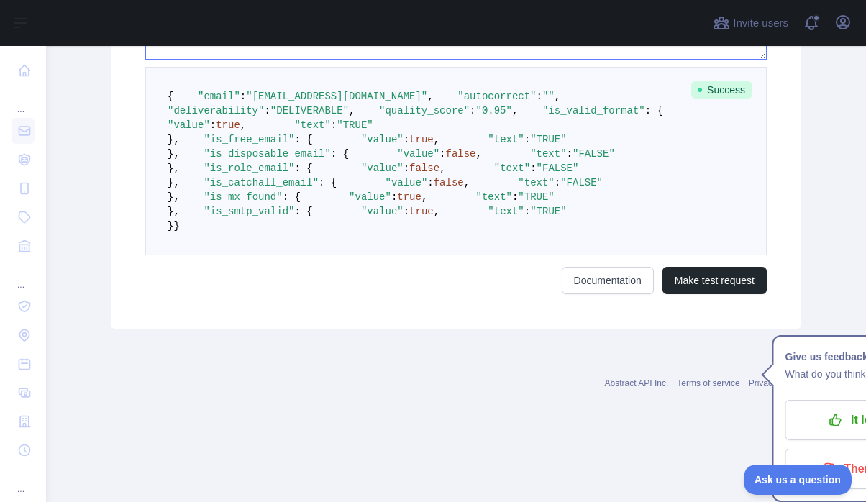
scroll to position [892, 0]
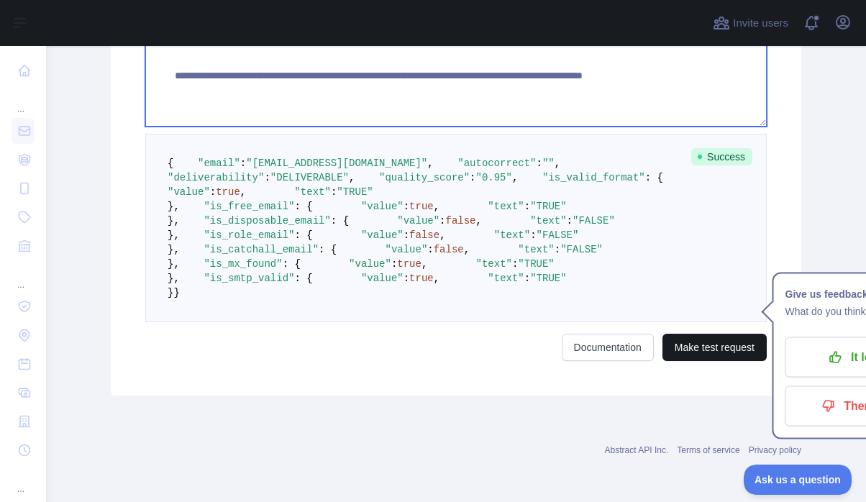
type textarea "**********"
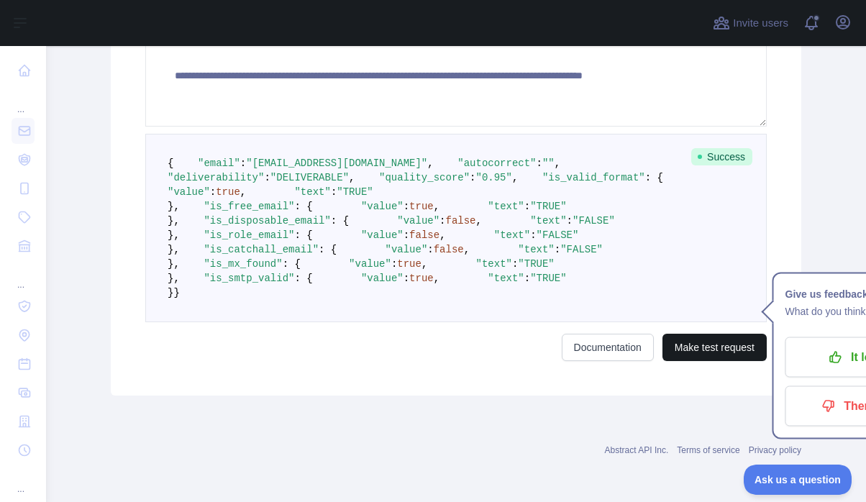
click at [667, 361] on button "Make test request" at bounding box center [715, 347] width 104 height 27
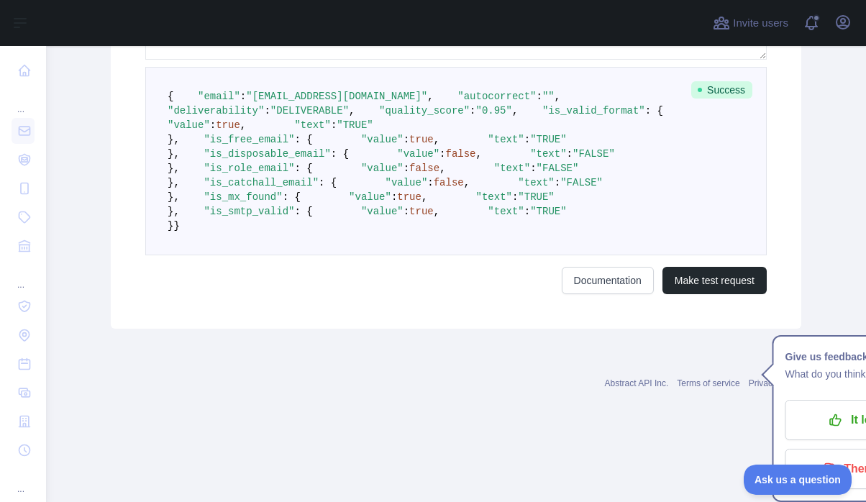
scroll to position [577, 0]
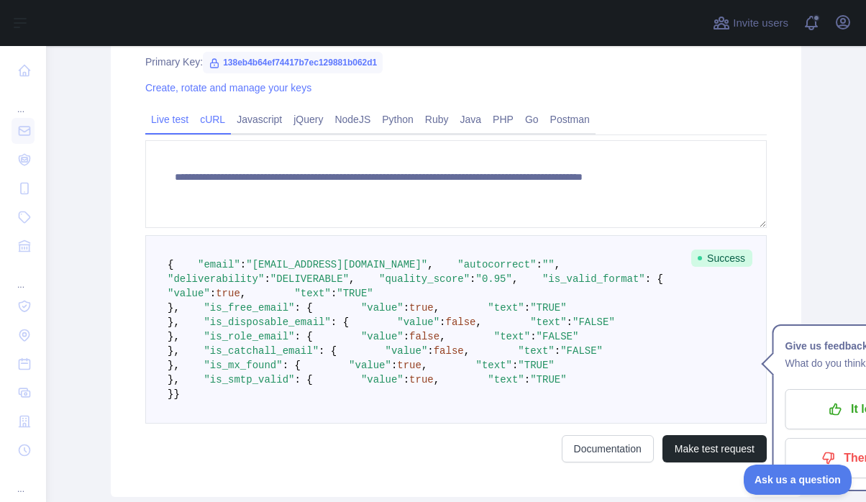
click at [194, 123] on link "cURL" at bounding box center [212, 119] width 37 height 23
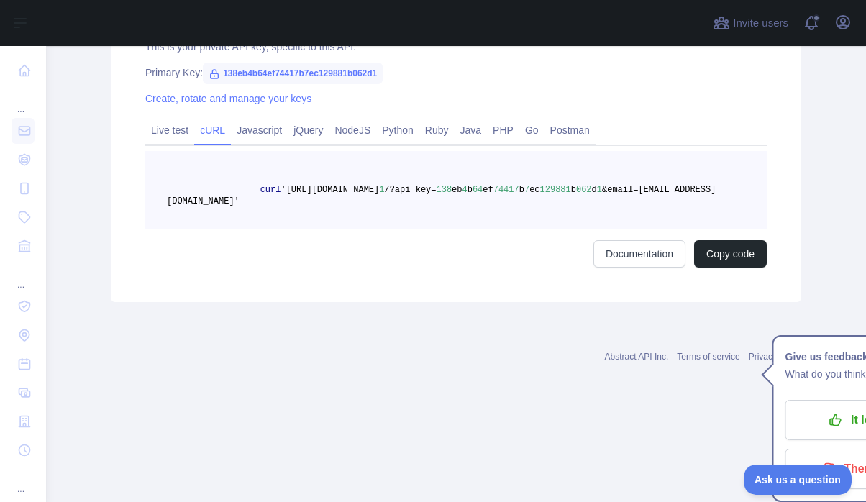
click at [455, 186] on span "&email=[EMAIL_ADDRESS][DOMAIN_NAME]'" at bounding box center [441, 196] width 549 height 22
drag, startPoint x: 411, startPoint y: 190, endPoint x: 471, endPoint y: 191, distance: 59.7
click at [471, 191] on span "&email=[EMAIL_ADDRESS][DOMAIN_NAME]'" at bounding box center [441, 196] width 549 height 22
click at [443, 194] on span "&email=[EMAIL_ADDRESS][DOMAIN_NAME]'" at bounding box center [441, 196] width 549 height 22
click at [417, 191] on span "&email=[EMAIL_ADDRESS][DOMAIN_NAME]'" at bounding box center [441, 196] width 549 height 22
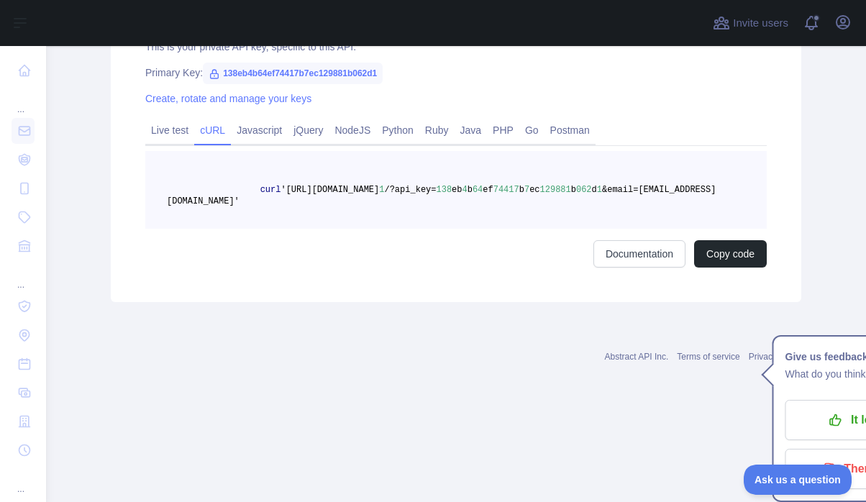
click at [416, 193] on span "&email=[EMAIL_ADDRESS][DOMAIN_NAME]'" at bounding box center [441, 196] width 549 height 22
click at [411, 190] on span "&email=[EMAIL_ADDRESS][DOMAIN_NAME]'" at bounding box center [441, 196] width 549 height 22
drag, startPoint x: 408, startPoint y: 191, endPoint x: 465, endPoint y: 189, distance: 56.9
click at [465, 189] on span "&email=[EMAIL_ADDRESS][DOMAIN_NAME]'" at bounding box center [441, 196] width 549 height 22
click at [624, 240] on link "Documentation" at bounding box center [640, 253] width 92 height 27
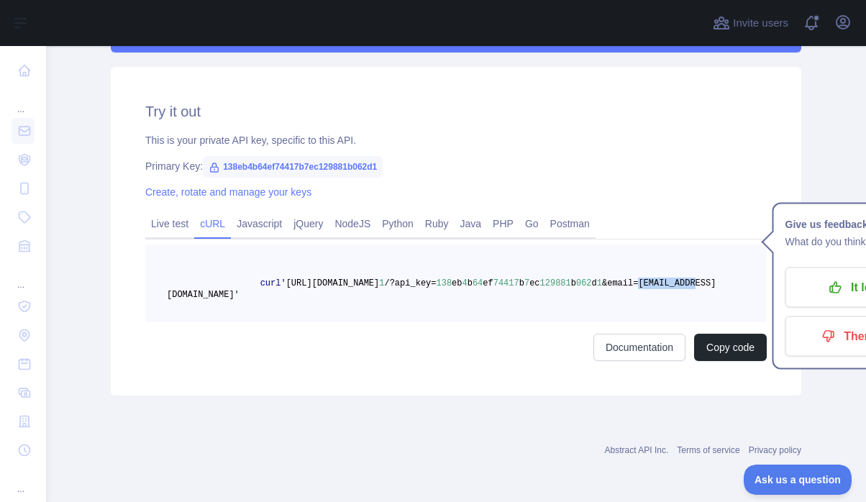
scroll to position [437, 0]
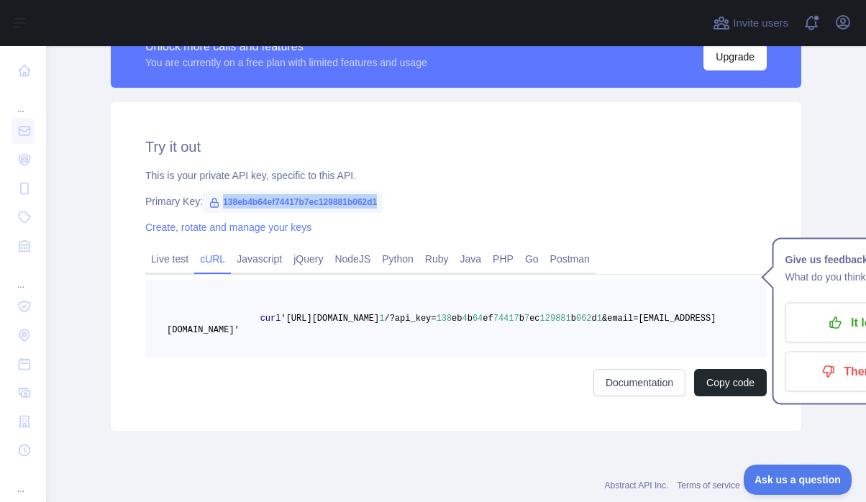
drag, startPoint x: 419, startPoint y: 200, endPoint x: 214, endPoint y: 200, distance: 205.1
click at [214, 200] on div "Primary Key: 138eb4b64ef74417b7ec129881b062d1" at bounding box center [456, 201] width 622 height 14
copy div "138eb4b64ef74417b7ec129881b062d1"
